Goal: Find specific fact: Find specific fact

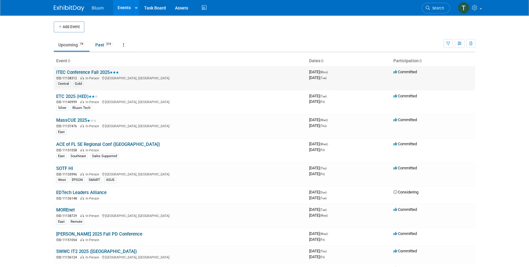
click at [71, 71] on link "ITEC Conference Fall 2025" at bounding box center [87, 72] width 63 height 5
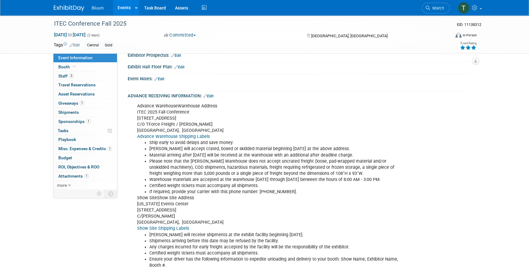
scroll to position [305, 0]
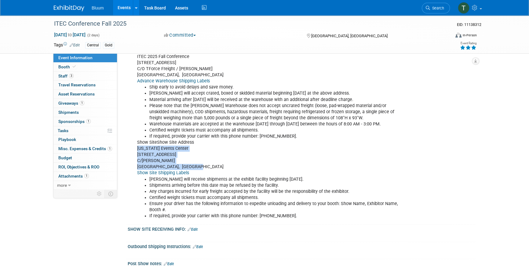
drag, startPoint x: 137, startPoint y: 145, endPoint x: 199, endPoint y: 165, distance: 65.5
click at [199, 165] on div "Advance WarehouseWarehouse Address ITEC 2025 Fall Conference 5570 NE 17th St C/…" at bounding box center [270, 134] width 275 height 178
copy div "Iowa Events Center 730 3rd St C/O Freeman Des Moines, IA 50309, USA"
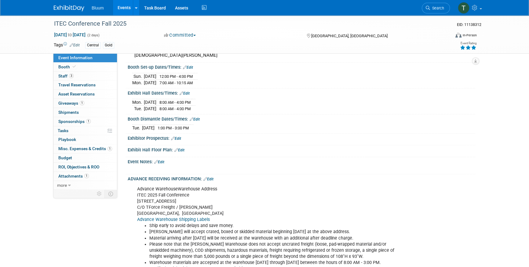
scroll to position [166, 0]
